Goal: Navigation & Orientation: Find specific page/section

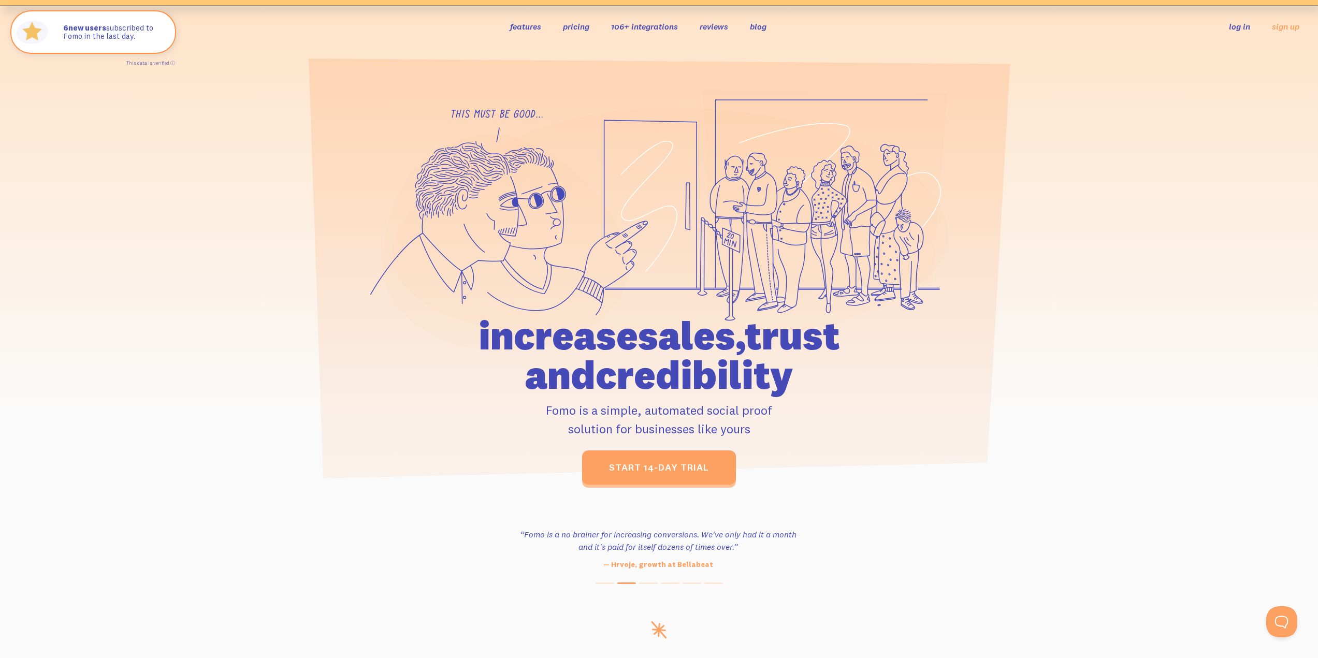
click at [753, 30] on link "blog" at bounding box center [758, 26] width 17 height 10
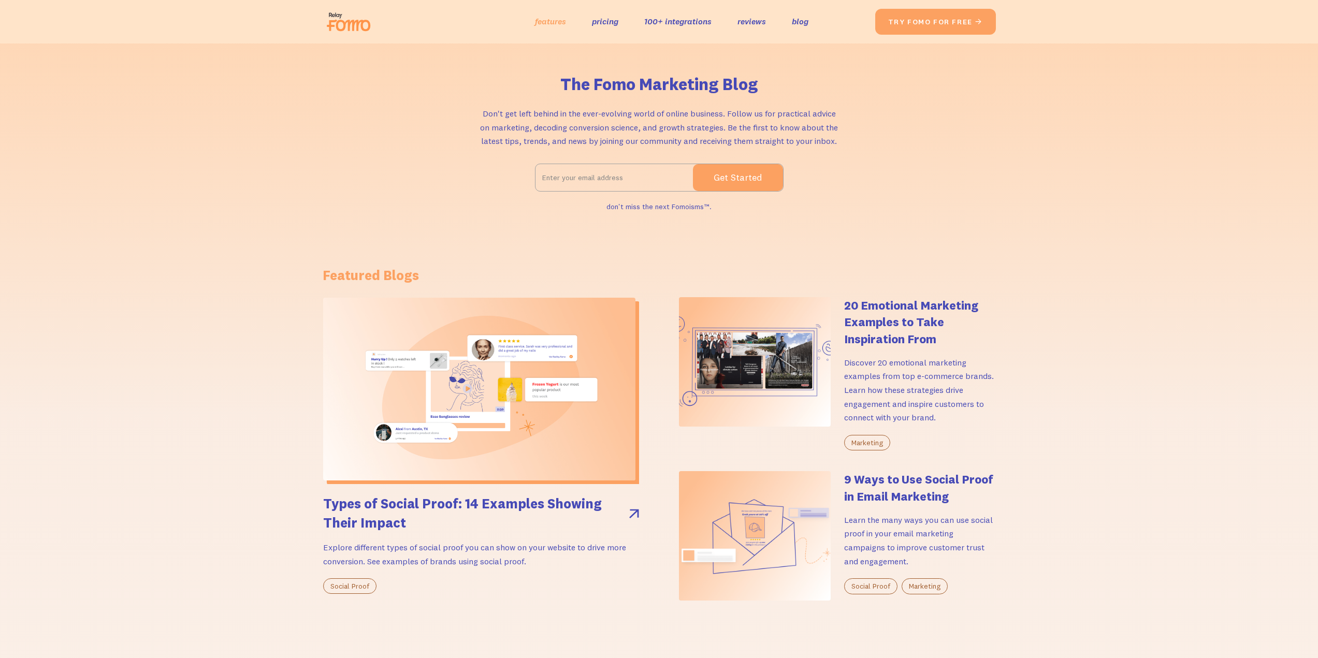
click at [545, 27] on link "features" at bounding box center [550, 21] width 31 height 15
